Goal: Task Accomplishment & Management: Use online tool/utility

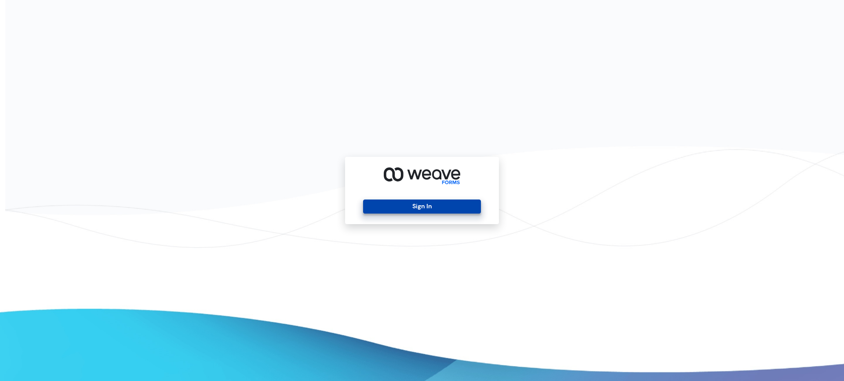
click at [420, 205] on button "Sign In" at bounding box center [421, 207] width 117 height 14
